Goal: Information Seeking & Learning: Learn about a topic

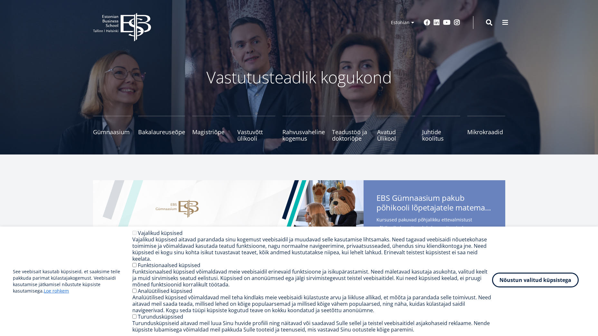
click at [542, 277] on button "Nõustun valitud küpsistega" at bounding box center [535, 280] width 87 height 15
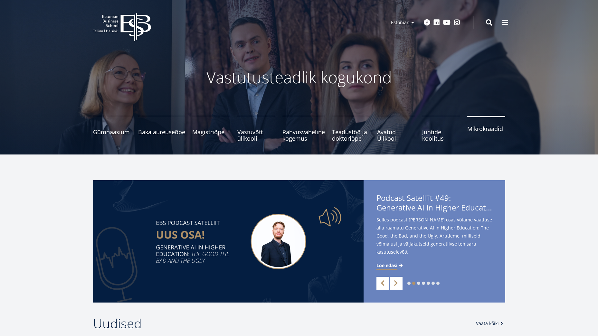
click at [479, 130] on span "Mikrokraadid" at bounding box center [486, 129] width 38 height 6
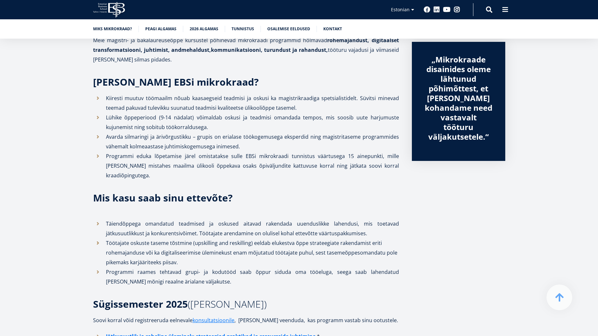
scroll to position [225, 0]
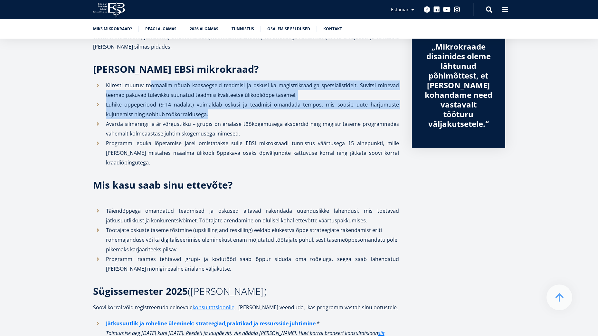
drag, startPoint x: 152, startPoint y: 84, endPoint x: 278, endPoint y: 114, distance: 129.7
click at [278, 114] on ul "Kiiresti muutuv töömaailm nõuab kaasaegseid teadmisi ja oskusi ka magistrikraad…" at bounding box center [246, 124] width 306 height 87
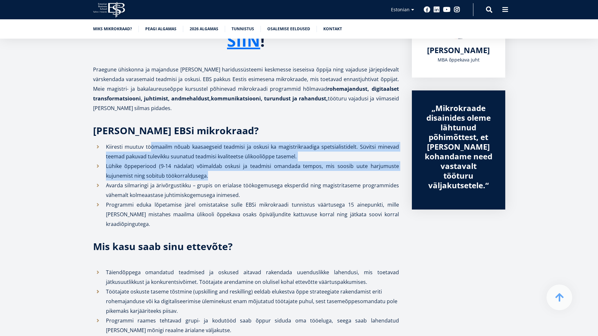
scroll to position [161, 0]
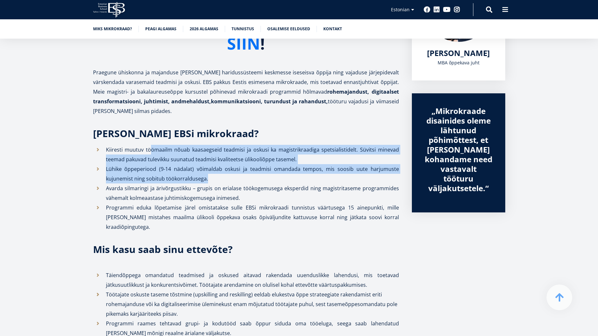
click at [252, 47] on link "SIIN" at bounding box center [243, 43] width 33 height 16
